Goal: Find specific page/section: Find specific page/section

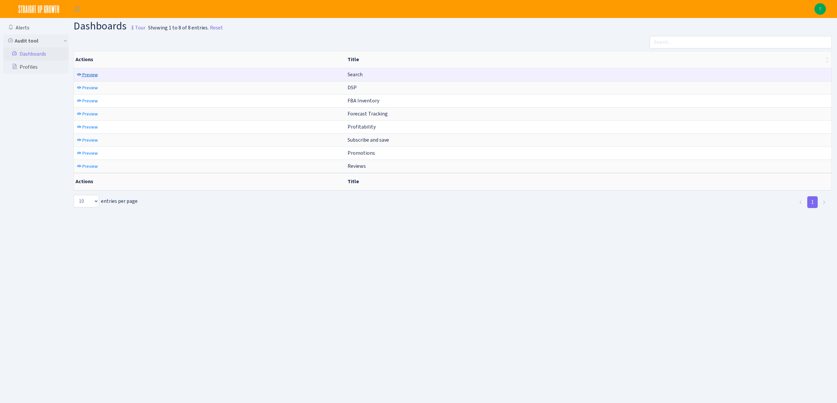
click at [92, 76] on span "Preview" at bounding box center [89, 75] width 15 height 6
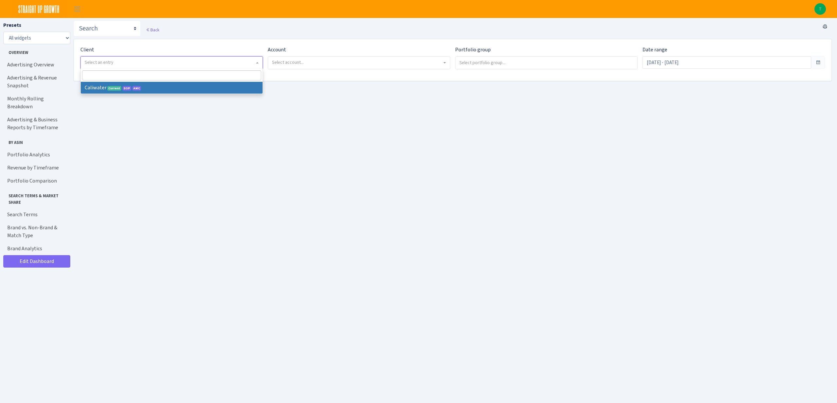
click at [112, 66] on span "Select an entry" at bounding box center [172, 63] width 182 height 12
select select "299"
select select
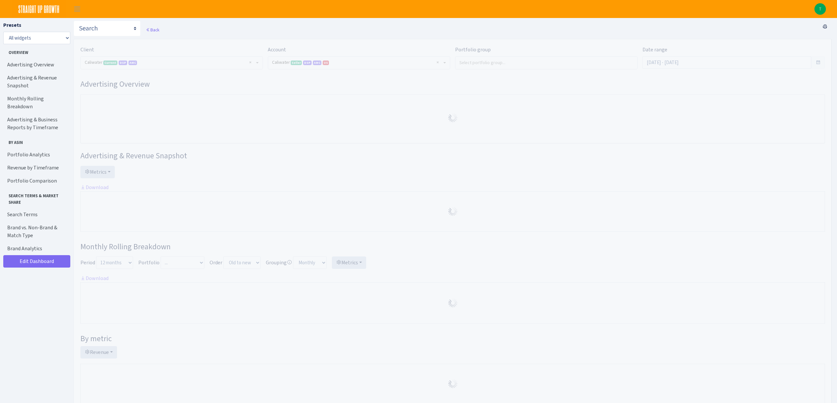
select select "2163412456851712"
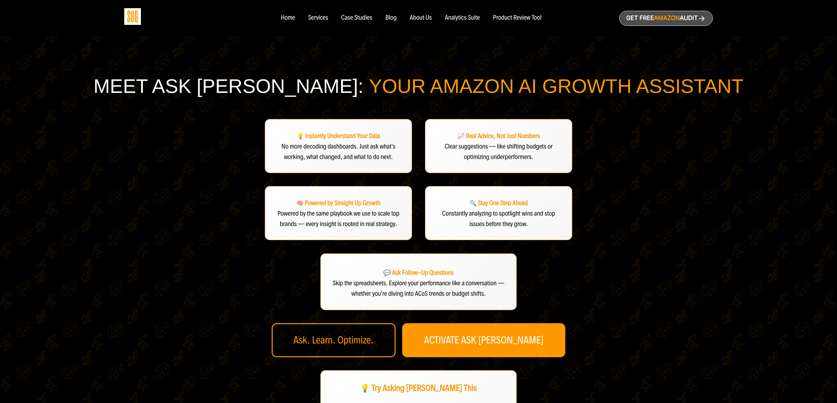
scroll to position [127, 0]
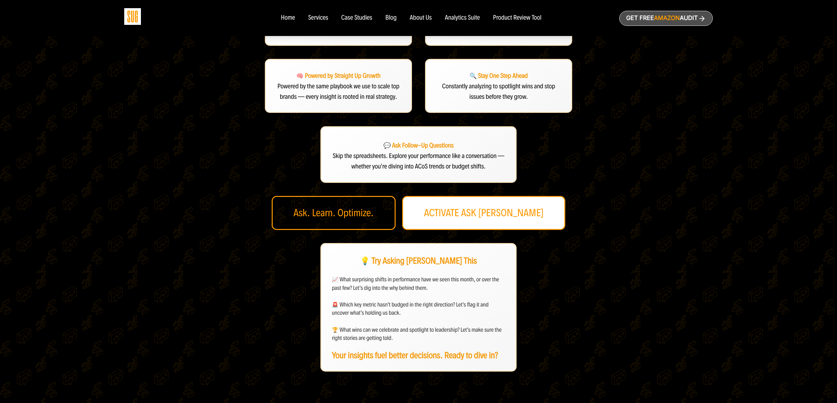
click at [494, 213] on link "ACTIVATE ASK DAN" at bounding box center [484, 213] width 164 height 34
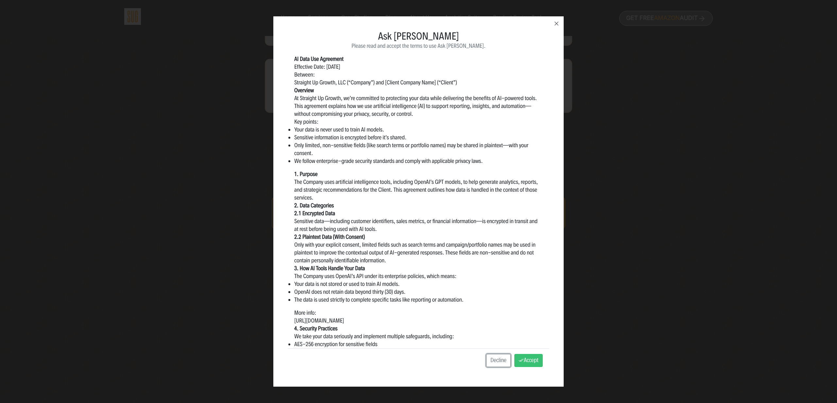
click at [635, 260] on div "Ask Dan Consent Please read and accept the terms to use Ask Dan. AI Data Use Ag…" at bounding box center [418, 201] width 837 height 403
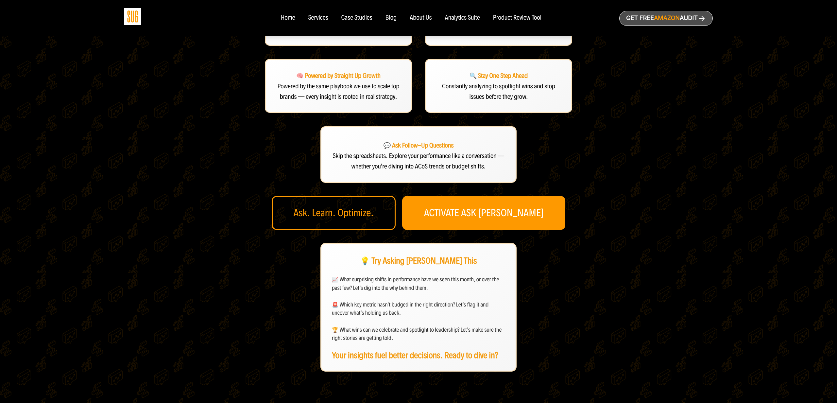
click at [567, 210] on div "💡 Instantly Understand Your Data No more decoding dashboards. Just ask what's w…" at bounding box center [418, 182] width 327 height 380
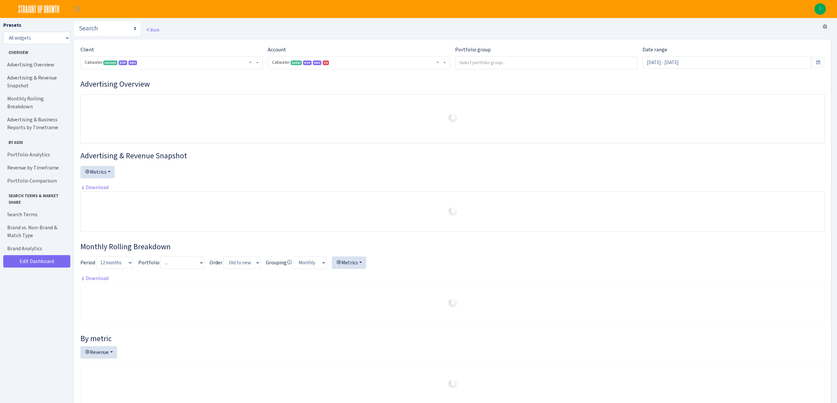
select select "2163412456851712"
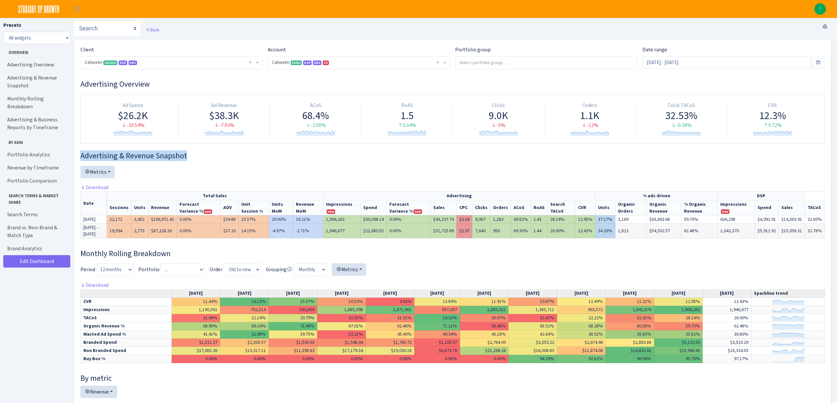
drag, startPoint x: 81, startPoint y: 155, endPoint x: 259, endPoint y: 155, distance: 177.6
click at [258, 155] on h3 "Advertising & Revenue Snapshot" at bounding box center [452, 155] width 745 height 9
click at [259, 155] on h3 "Advertising & Revenue Snapshot" at bounding box center [452, 155] width 745 height 9
drag, startPoint x: 79, startPoint y: 156, endPoint x: 253, endPoint y: 156, distance: 173.4
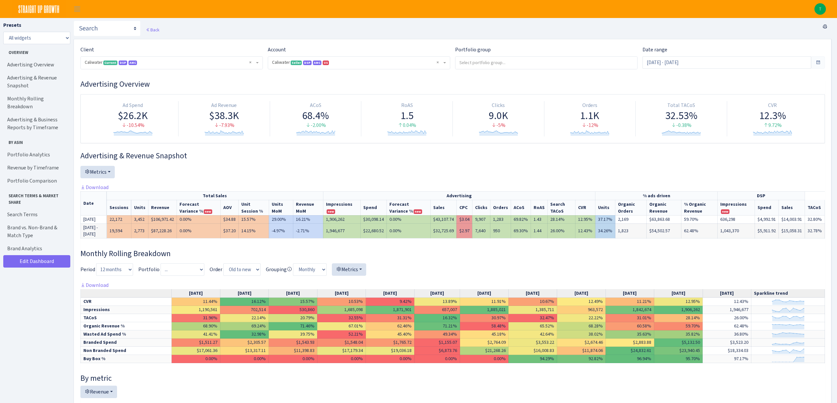
click at [253, 156] on h3 "Advertising & Revenue Snapshot" at bounding box center [452, 155] width 745 height 9
